Goal: Use online tool/utility

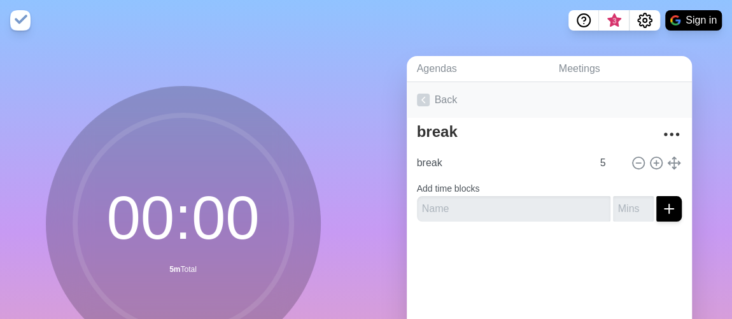
click at [441, 98] on link "Back" at bounding box center [549, 100] width 285 height 36
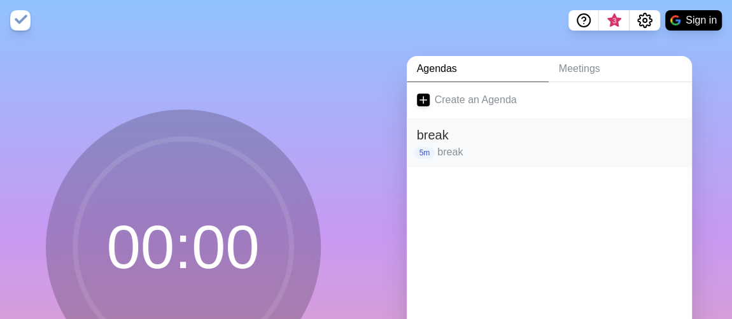
click at [440, 147] on p "break" at bounding box center [559, 151] width 244 height 15
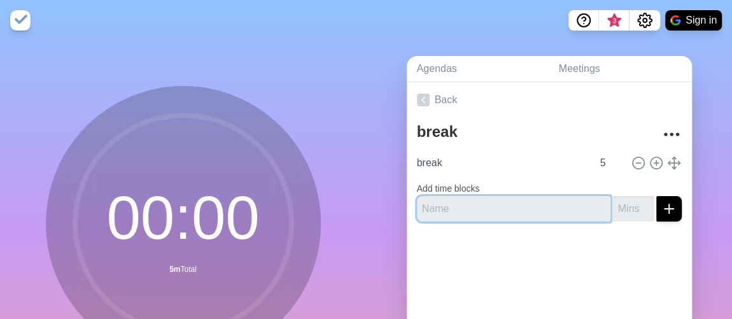
click at [463, 203] on input "text" at bounding box center [513, 208] width 193 height 25
type input "w"
type input "activity"
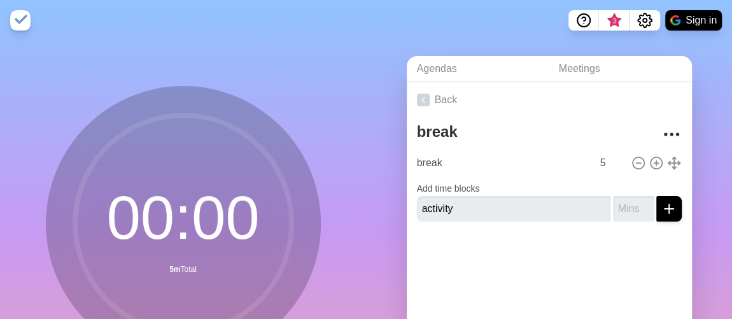
drag, startPoint x: 480, startPoint y: 265, endPoint x: 490, endPoint y: 263, distance: 9.7
click at [480, 265] on div at bounding box center [549, 257] width 285 height 51
click at [669, 204] on line "submit" at bounding box center [669, 208] width 0 height 9
click at [613, 207] on input "number" at bounding box center [633, 208] width 41 height 25
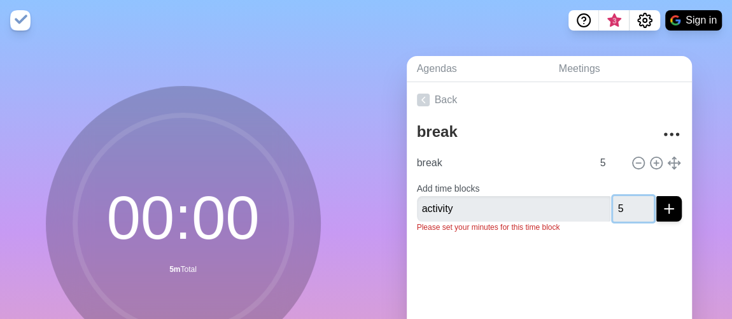
type input "5"
click at [617, 251] on div at bounding box center [549, 268] width 285 height 51
click at [661, 209] on icon "submit" at bounding box center [668, 208] width 15 height 15
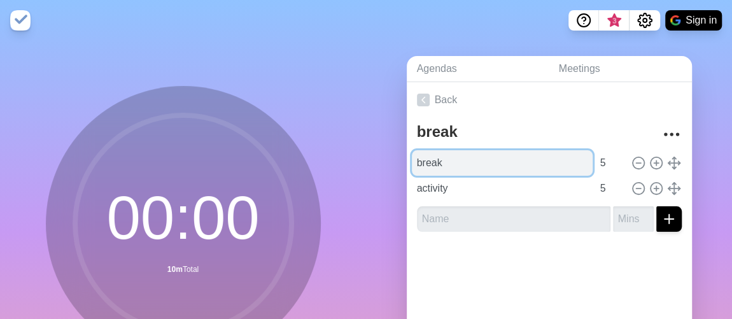
click at [498, 155] on input "break" at bounding box center [502, 162] width 181 height 25
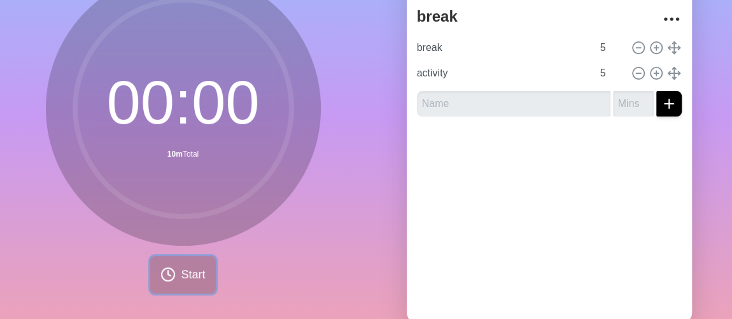
click at [189, 269] on span "Start" at bounding box center [193, 274] width 24 height 17
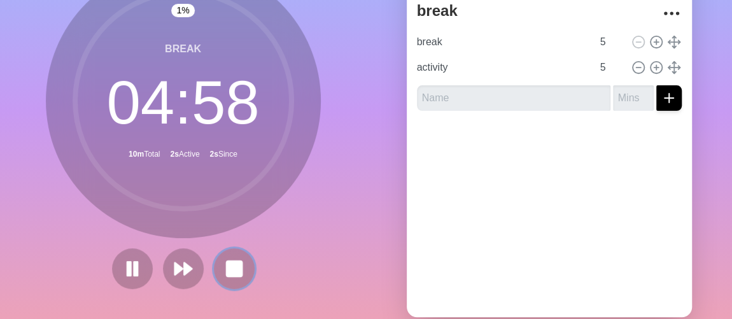
click at [227, 261] on rect at bounding box center [234, 268] width 15 height 15
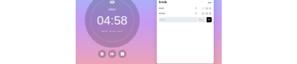
scroll to position [130, 0]
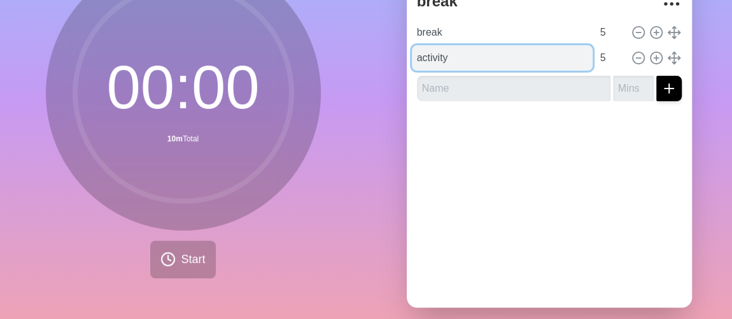
click at [506, 55] on input "activity" at bounding box center [502, 57] width 181 height 25
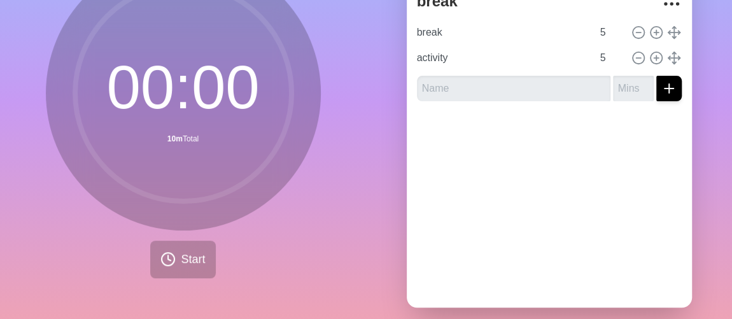
click at [526, 165] on div "Back break break 5 activity 5" at bounding box center [549, 130] width 285 height 356
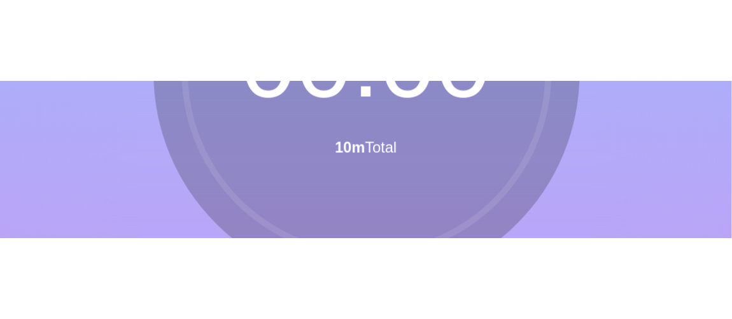
scroll to position [112, 0]
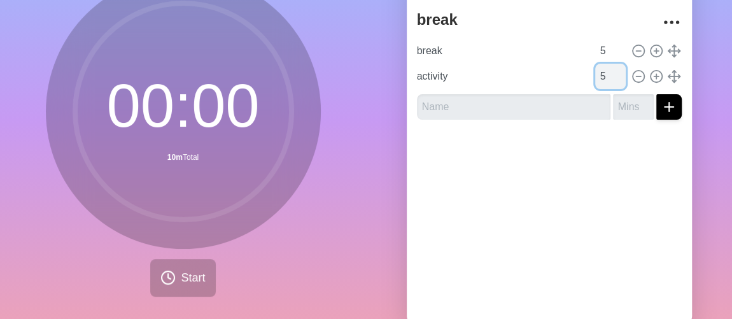
click at [595, 76] on input "5" at bounding box center [610, 76] width 31 height 25
click at [606, 80] on input "4" at bounding box center [610, 76] width 31 height 25
click at [606, 80] on input "3" at bounding box center [610, 76] width 31 height 25
type input "2"
click at [606, 79] on input "2" at bounding box center [610, 76] width 31 height 25
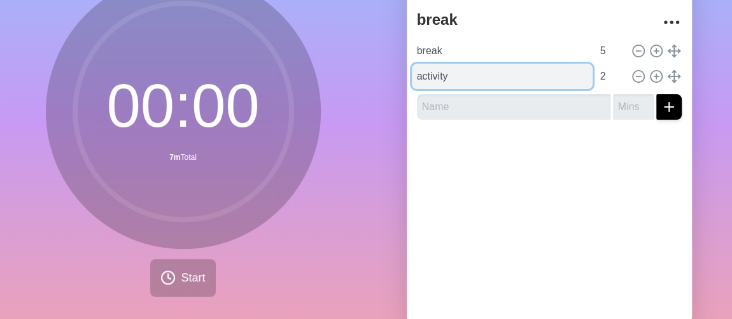
click at [477, 80] on input "activity" at bounding box center [502, 76] width 181 height 25
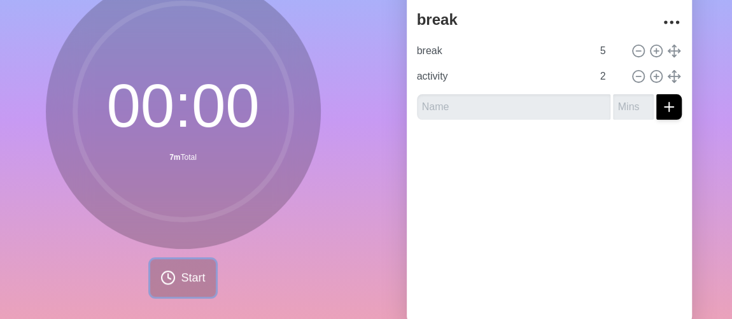
click at [186, 282] on span "Start" at bounding box center [193, 277] width 24 height 17
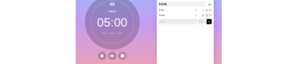
scroll to position [118, 0]
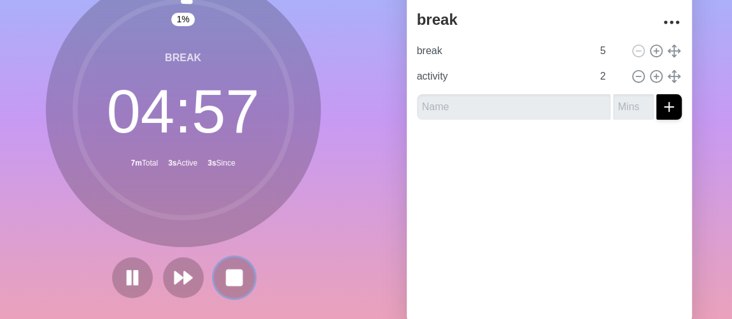
click at [227, 271] on rect at bounding box center [234, 277] width 15 height 15
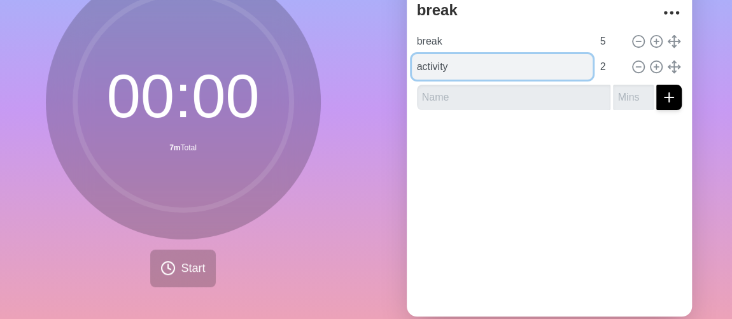
click at [513, 73] on input "activity" at bounding box center [502, 66] width 181 height 25
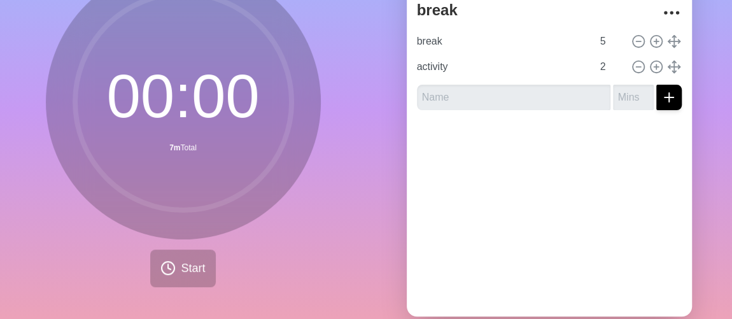
click at [581, 130] on div at bounding box center [549, 145] width 285 height 51
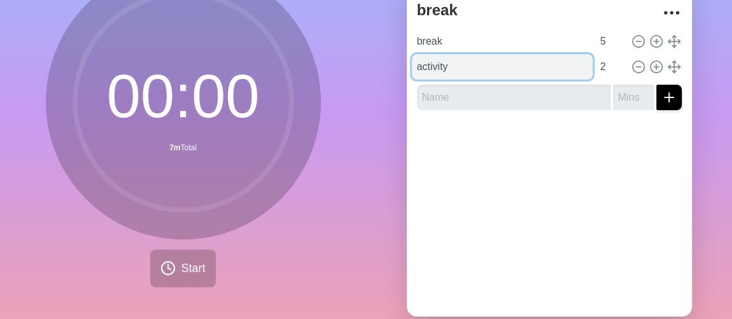
drag, startPoint x: 475, startPoint y: 67, endPoint x: 306, endPoint y: 127, distance: 179.5
click at [475, 68] on input "activity" at bounding box center [502, 66] width 181 height 25
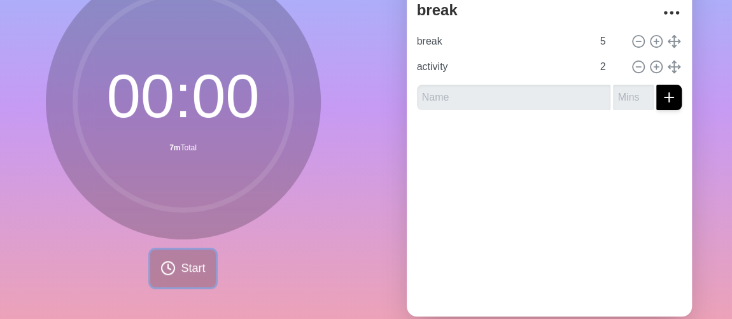
click at [171, 270] on button "Start" at bounding box center [182, 268] width 65 height 38
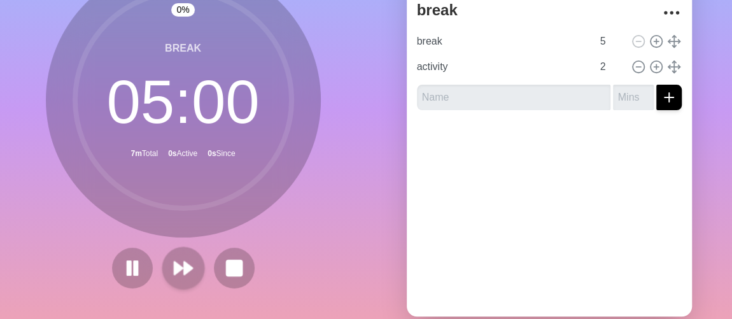
scroll to position [127, 0]
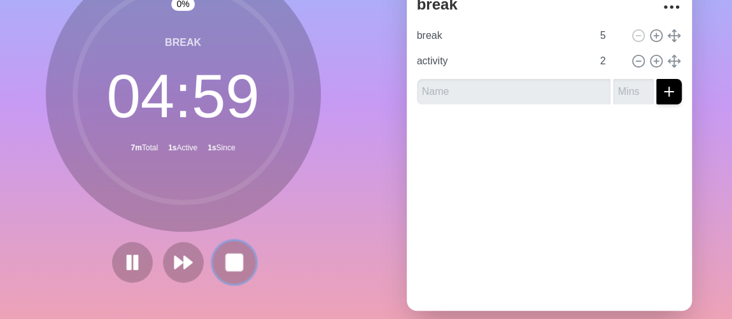
click at [238, 252] on icon at bounding box center [234, 262] width 22 height 22
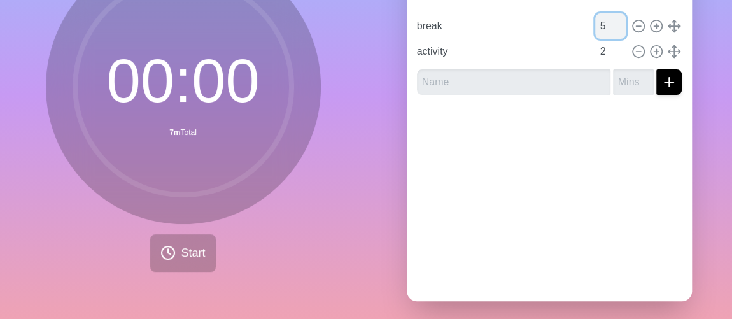
click at [595, 24] on input "5" at bounding box center [610, 25] width 31 height 25
type input "2"
click at [193, 250] on span "Start" at bounding box center [193, 252] width 24 height 17
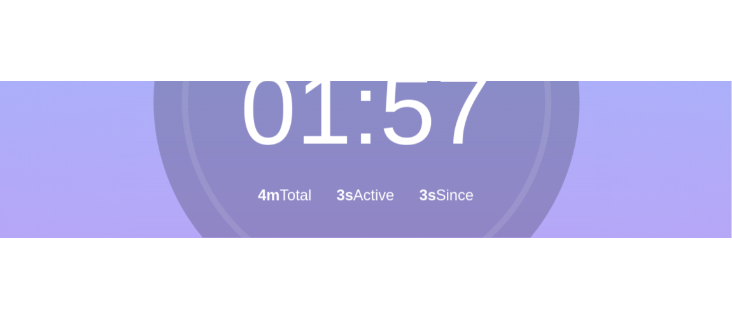
scroll to position [96, 0]
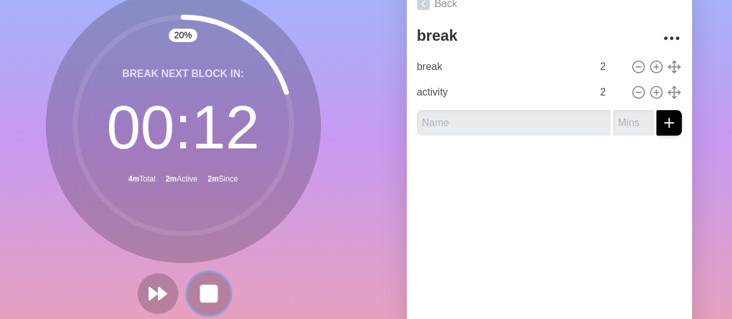
click at [200, 296] on rect at bounding box center [208, 293] width 16 height 16
